Goal: Navigation & Orientation: Go to known website

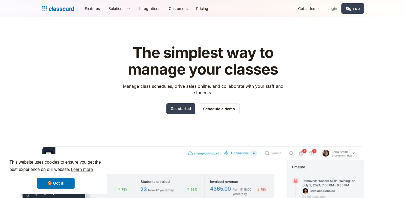
click at [333, 9] on link "Login" at bounding box center [332, 8] width 18 height 12
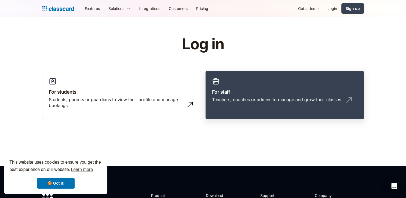
click at [247, 106] on div "Teachers, coaches or admins to manage and grow their classes" at bounding box center [284, 102] width 145 height 10
